Goal: Task Accomplishment & Management: Use online tool/utility

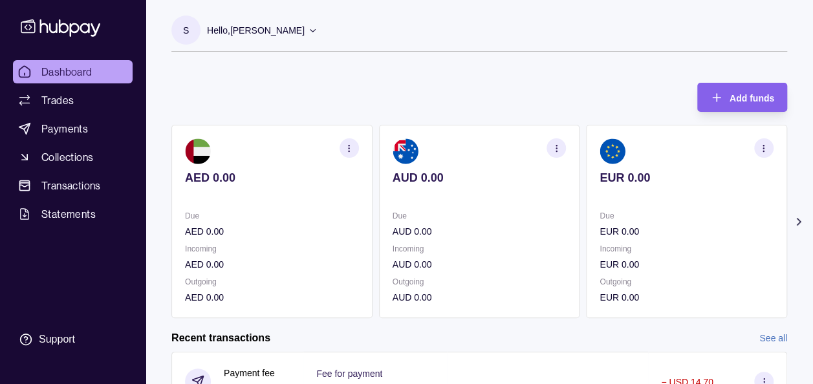
click at [801, 223] on icon at bounding box center [798, 221] width 13 height 13
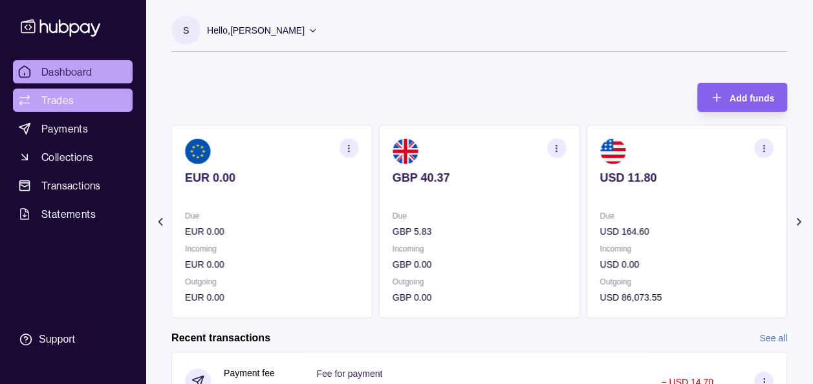
click at [66, 103] on span "Trades" at bounding box center [57, 100] width 32 height 16
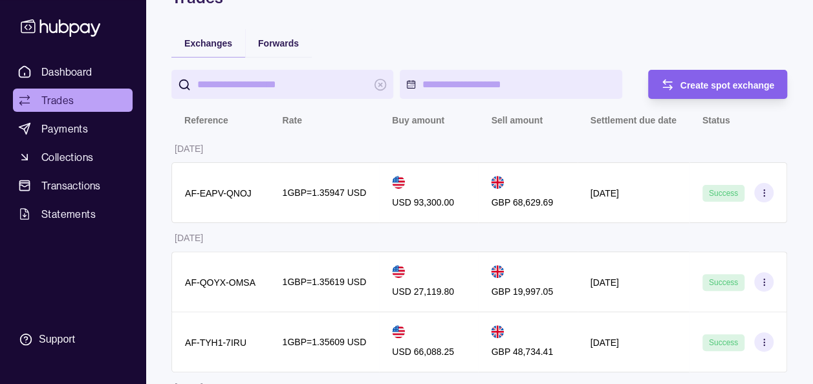
scroll to position [103, 0]
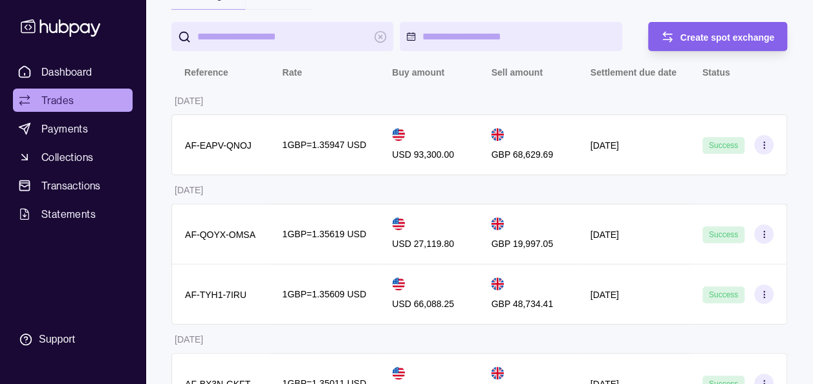
scroll to position [129, 0]
